Goal: Check status: Check status

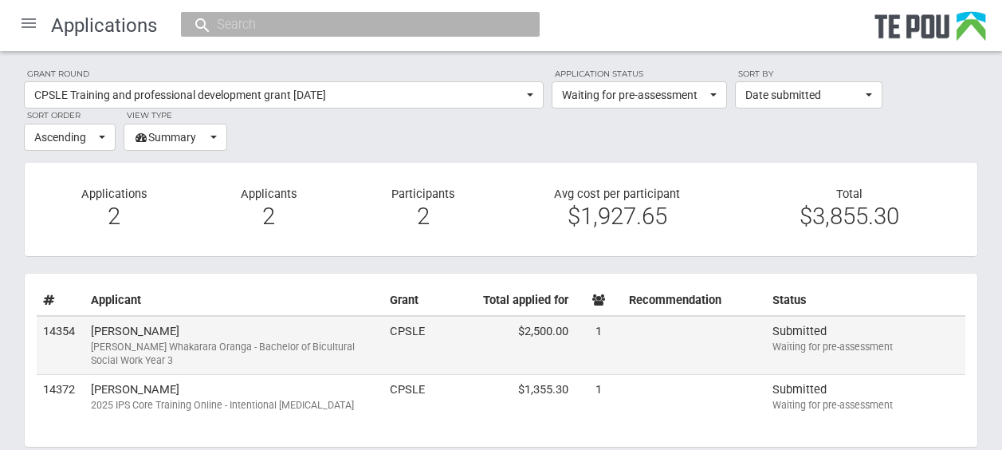
scroll to position [7, 0]
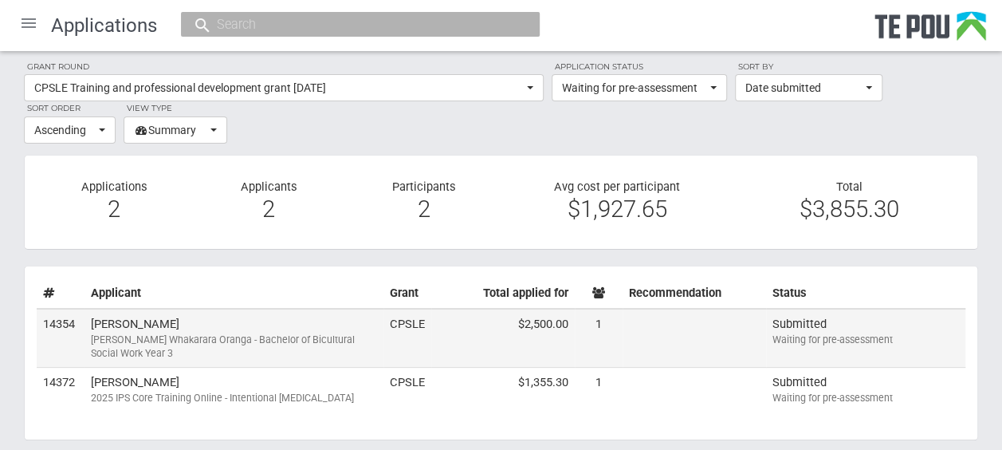
click at [262, 324] on td "Fran Mackay Ngā Poutoko Whakarara Oranga - Bachelor of Bicultural Social Work Y…" at bounding box center [234, 338] width 299 height 59
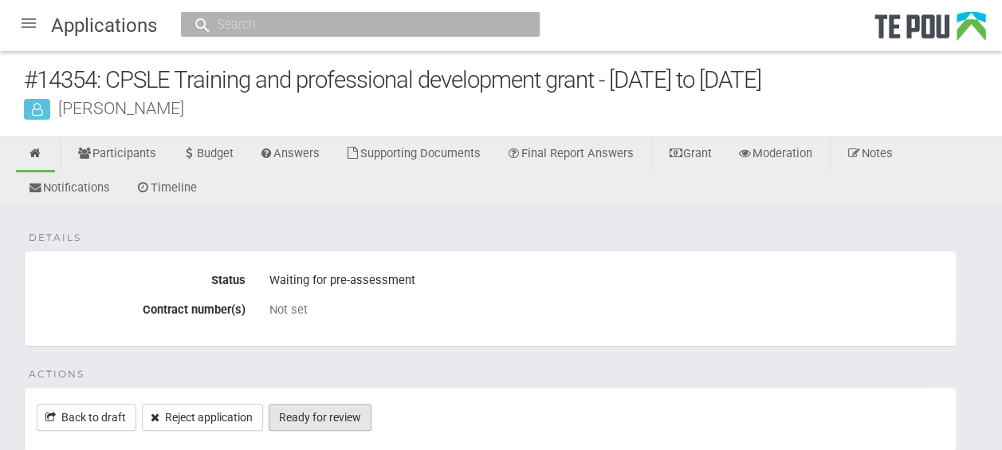
click at [368, 412] on link "Ready for review" at bounding box center [320, 416] width 103 height 27
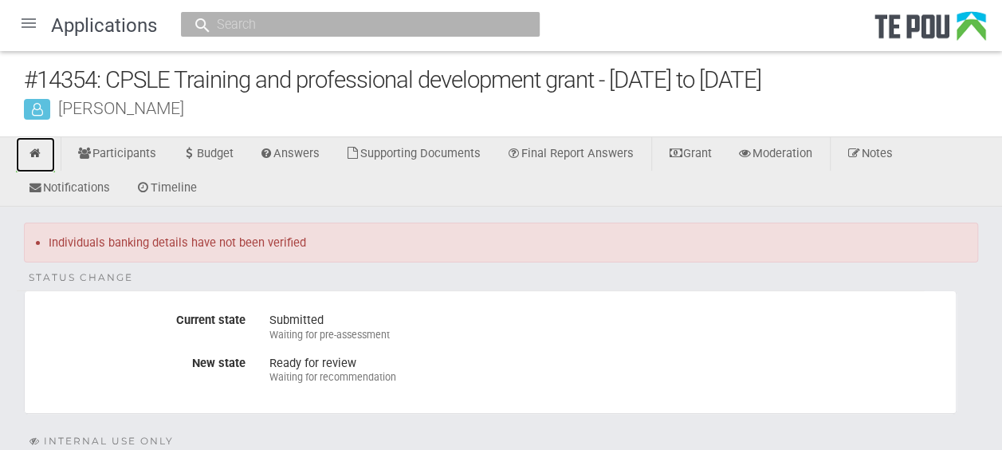
click at [46, 150] on link at bounding box center [35, 154] width 39 height 35
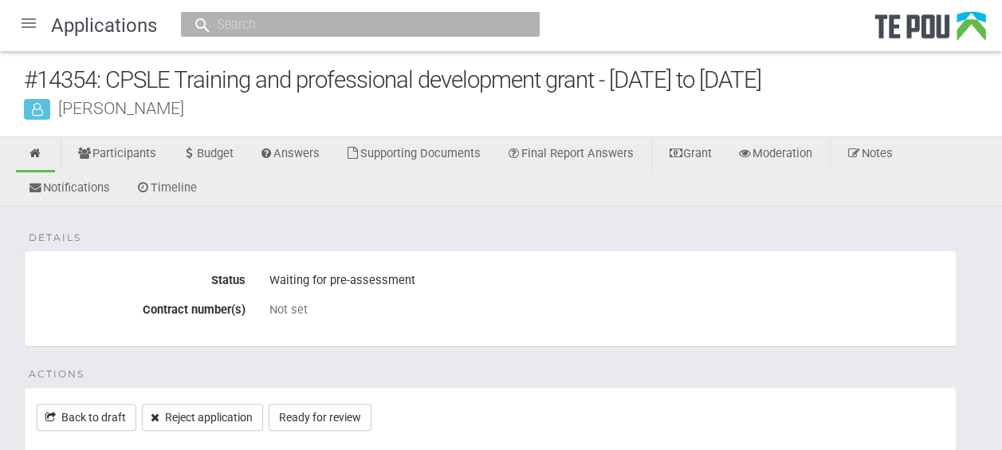
click at [30, 28] on div at bounding box center [29, 23] width 38 height 38
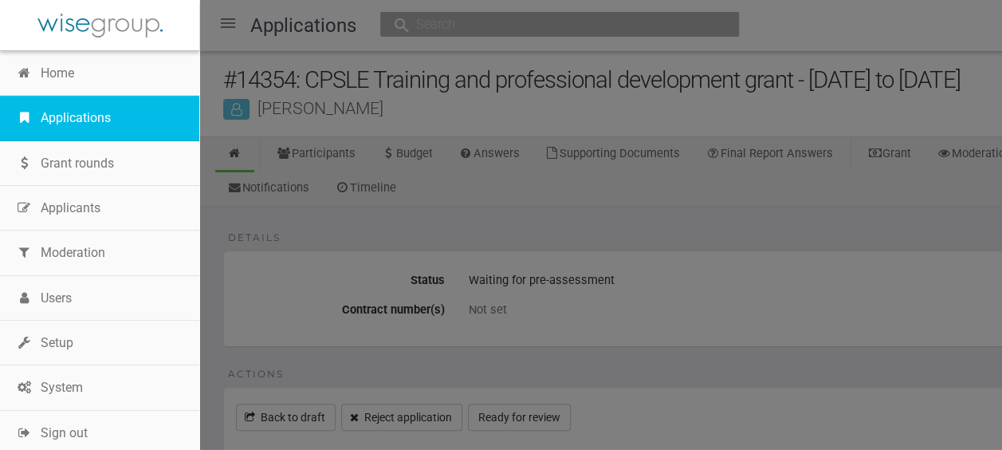
click at [75, 123] on link "Applications" at bounding box center [99, 118] width 199 height 45
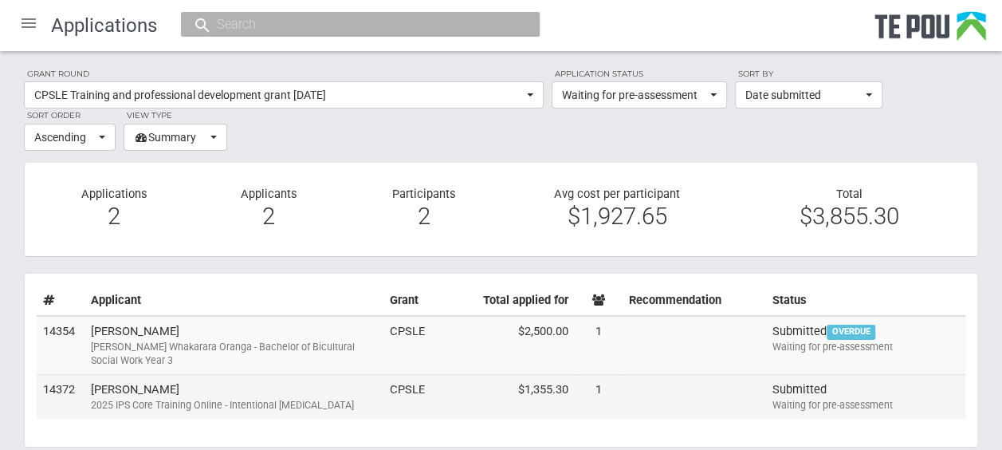
click at [210, 403] on div "2025 IPS Core Training Online - Intentional [MEDICAL_DATA]" at bounding box center [234, 405] width 286 height 14
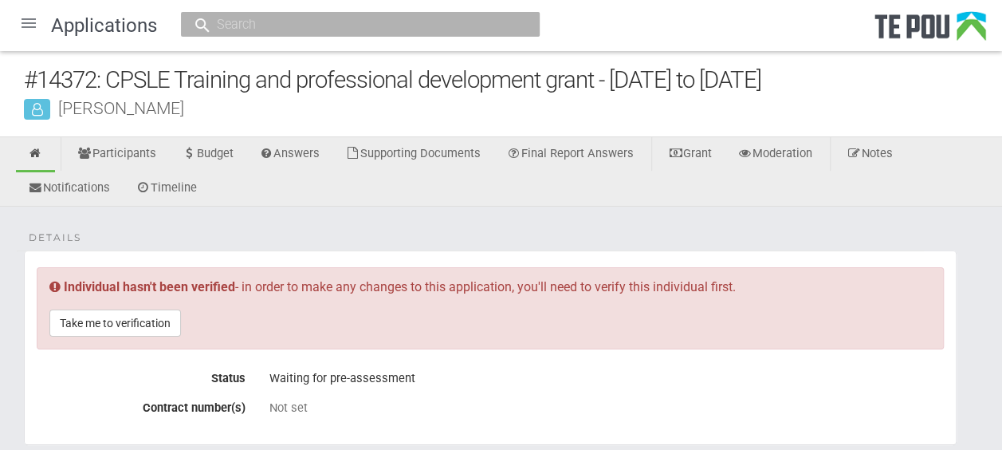
click at [33, 21] on div at bounding box center [29, 23] width 38 height 38
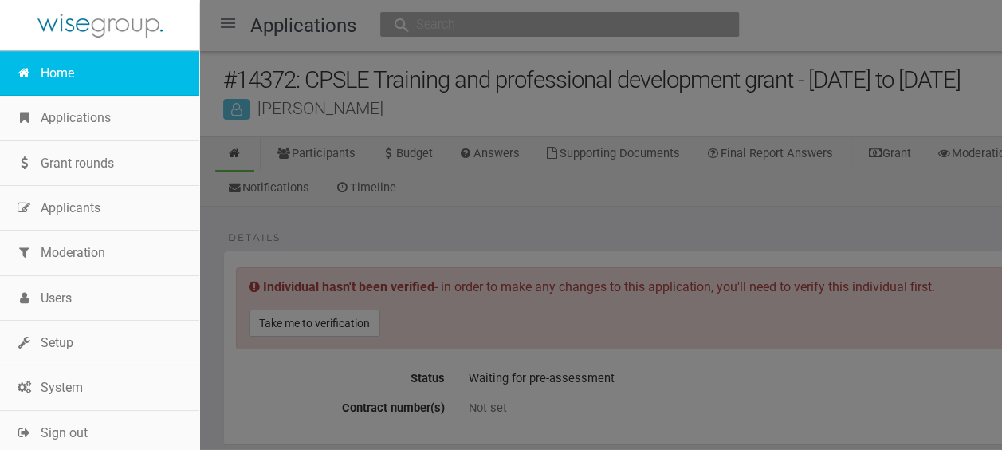
click at [71, 77] on link "Home" at bounding box center [99, 73] width 199 height 45
